Goal: Navigation & Orientation: Find specific page/section

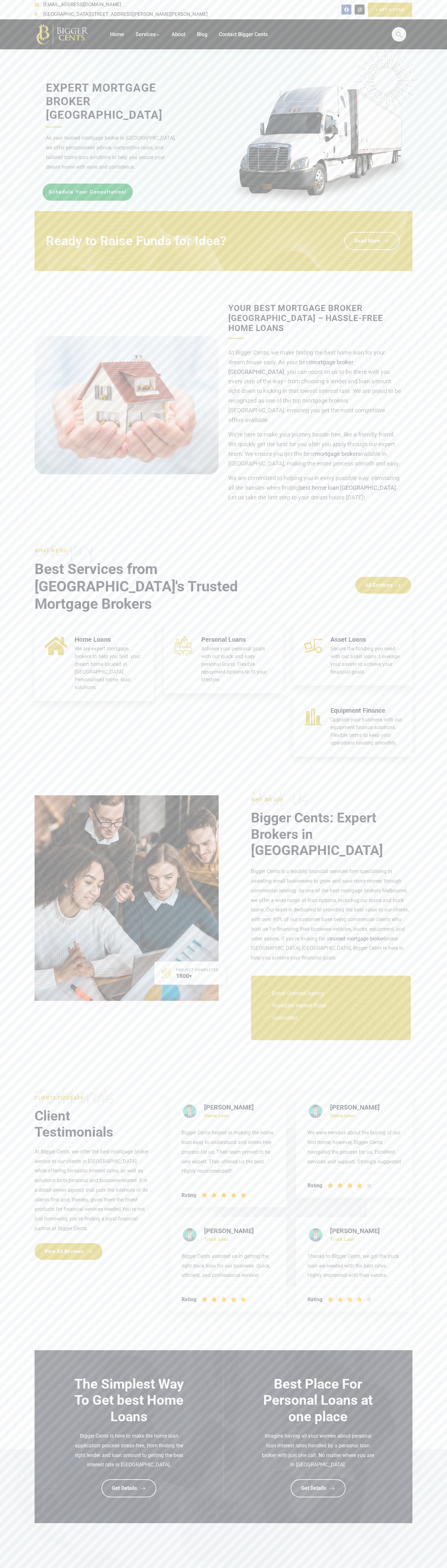
click at [351, 19] on div "" at bounding box center [381, 35] width 66 height 30
click at [426, 343] on section "Your Best Mortgage Broker Melbourne – Hassle-Free Home Loans At Bigger Cents, w…" at bounding box center [224, 405] width 447 height 205
click at [26, 1567] on html "Home Services Car Loans Melbourne Truck Loan Melbourne Home Loans Personal Loan…" at bounding box center [224, 1279] width 447 height 2560
click at [7, 1567] on html "Home Services Car Loans Melbourne Truck Loan Melbourne Home Loans Personal Loan…" at bounding box center [224, 1279] width 447 height 2560
click at [159, 19] on link "Services" at bounding box center [148, 35] width 24 height 30
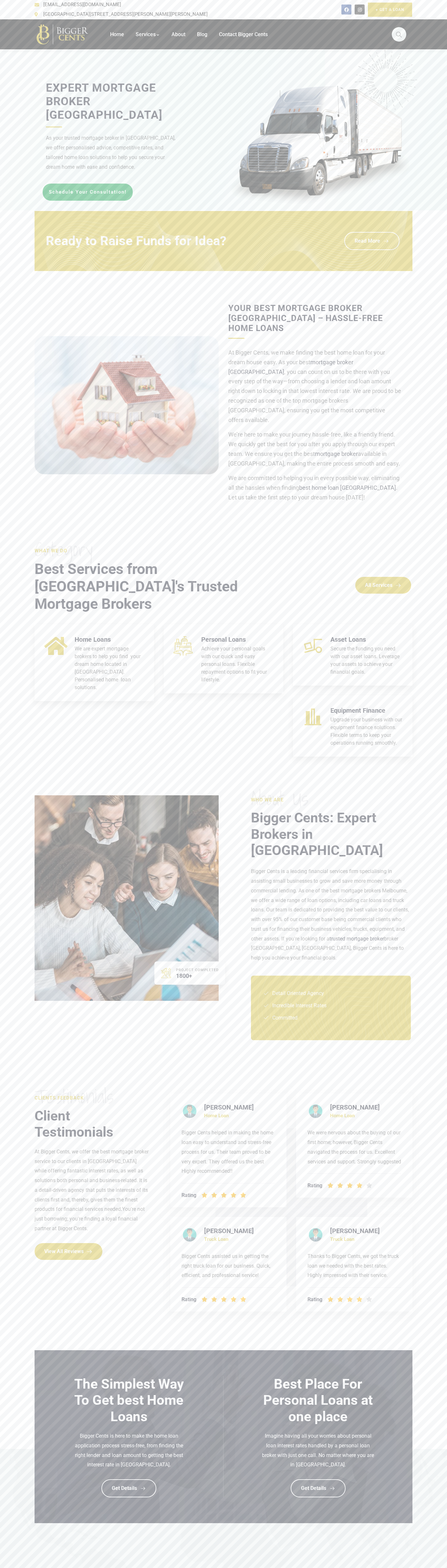
click at [443, 632] on section "What we do Category Best Services from Melbourne's Trusted Mortgage Brokers All…" at bounding box center [224, 656] width 447 height 220
click at [139, 1567] on html "Home Services Car Loans Melbourne Truck Loan Melbourne Home Loans Personal Loan…" at bounding box center [224, 1279] width 447 height 2560
click at [25, 203] on div at bounding box center [224, 130] width 447 height 160
